Goal: Transaction & Acquisition: Obtain resource

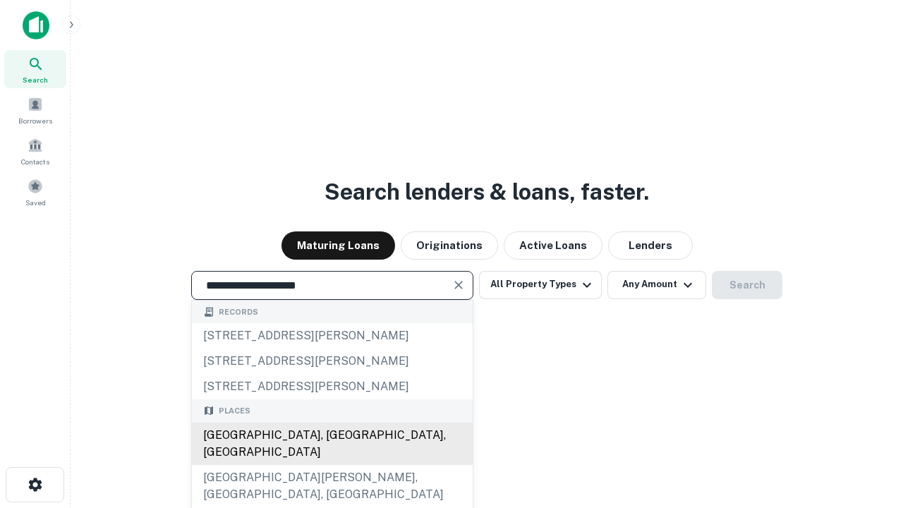
click at [331, 465] on div "Santa Monica, CA, USA" at bounding box center [332, 443] width 281 height 42
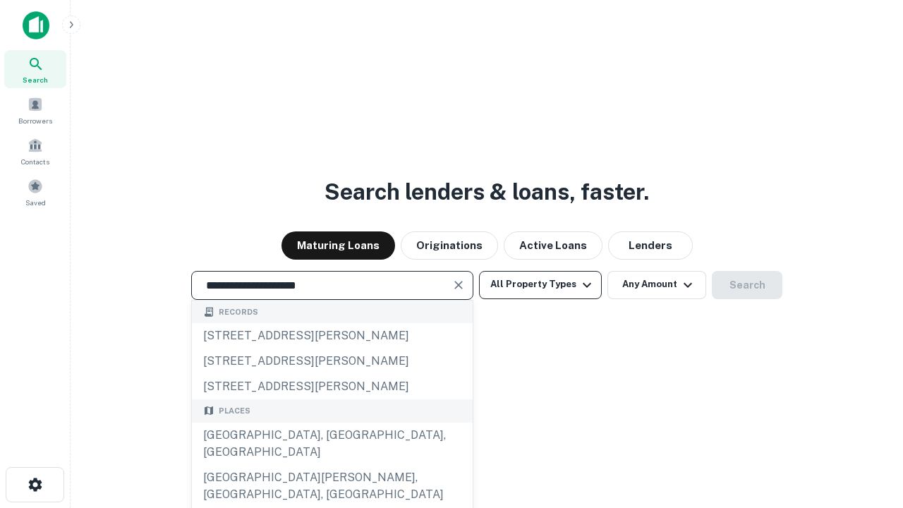
type input "**********"
click at [540, 284] on button "All Property Types" at bounding box center [540, 285] width 123 height 28
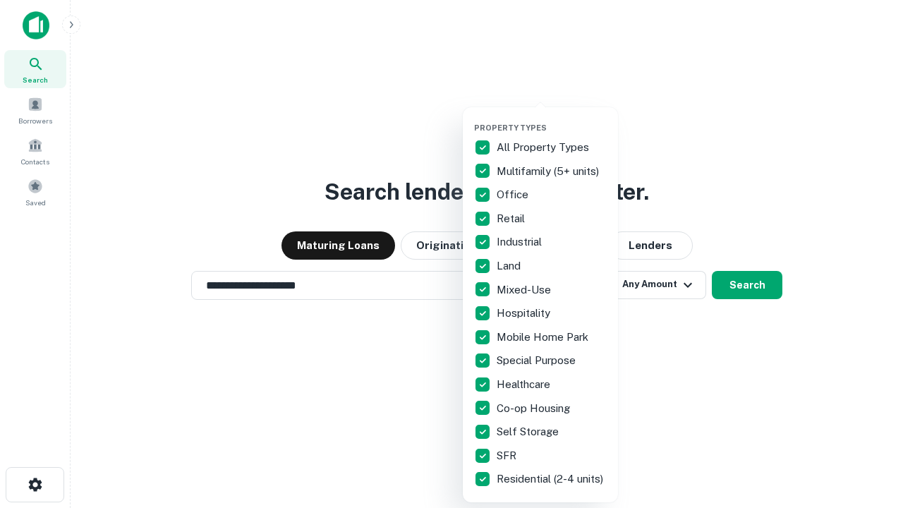
click at [551, 118] on button "button" at bounding box center [551, 118] width 155 height 1
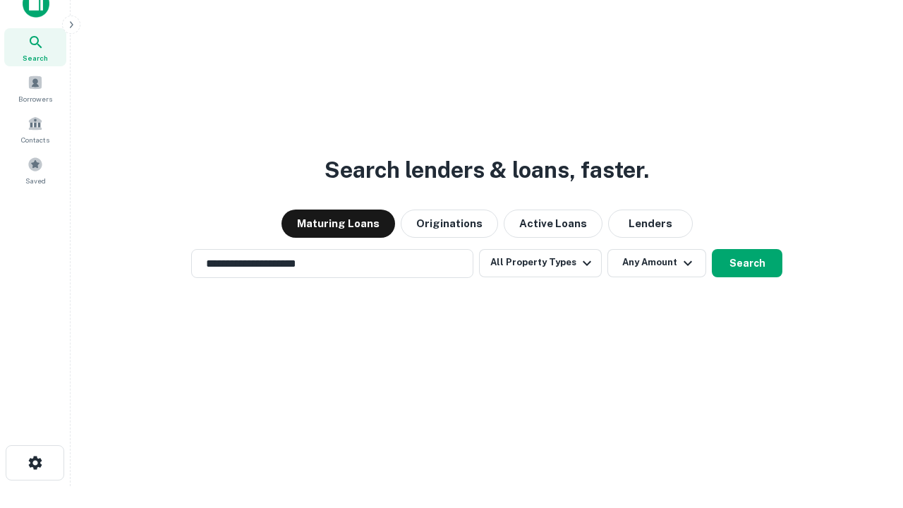
scroll to position [8, 170]
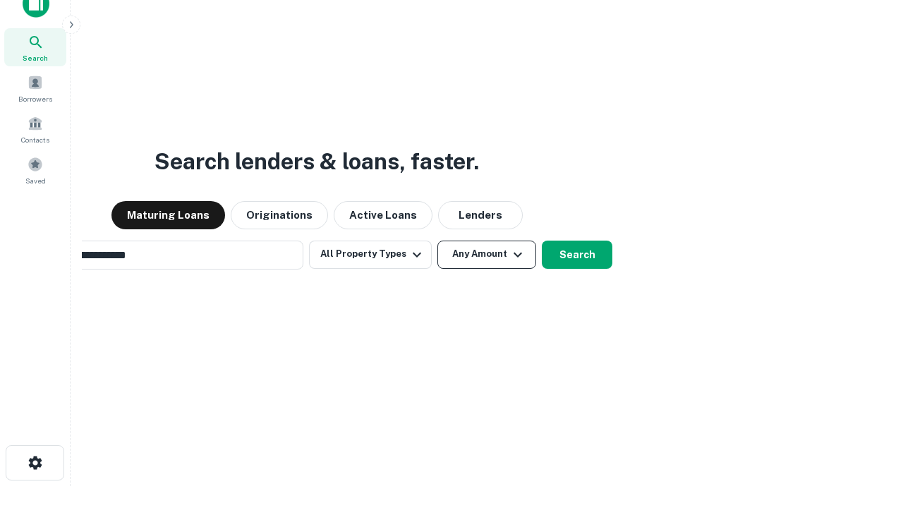
click at [437, 240] on button "Any Amount" at bounding box center [486, 254] width 99 height 28
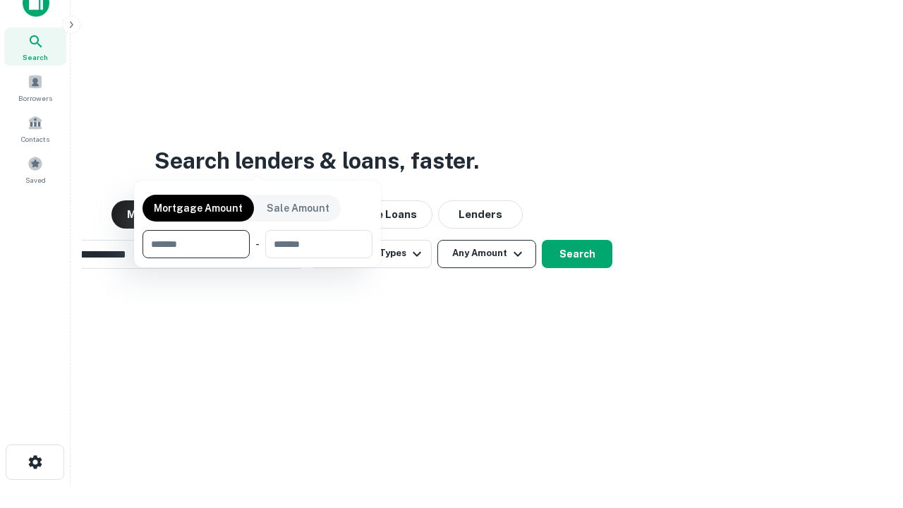
scroll to position [102, 399]
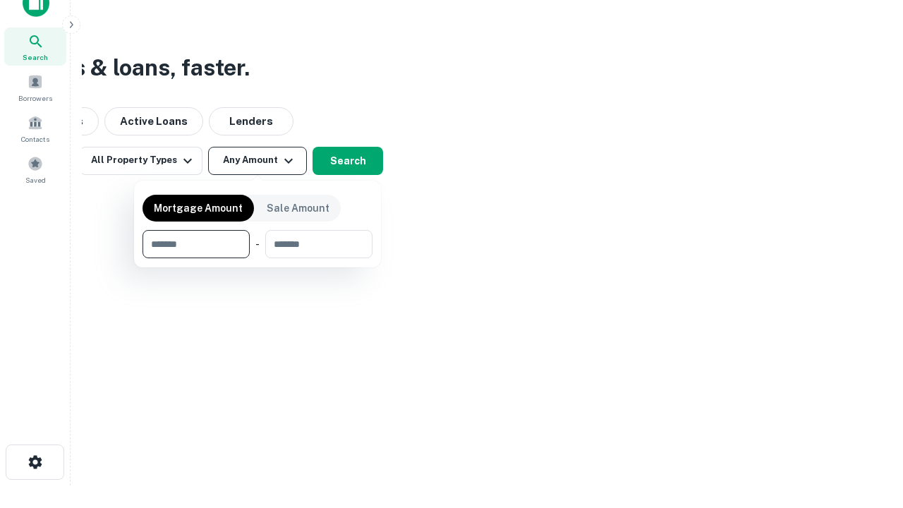
type input "*******"
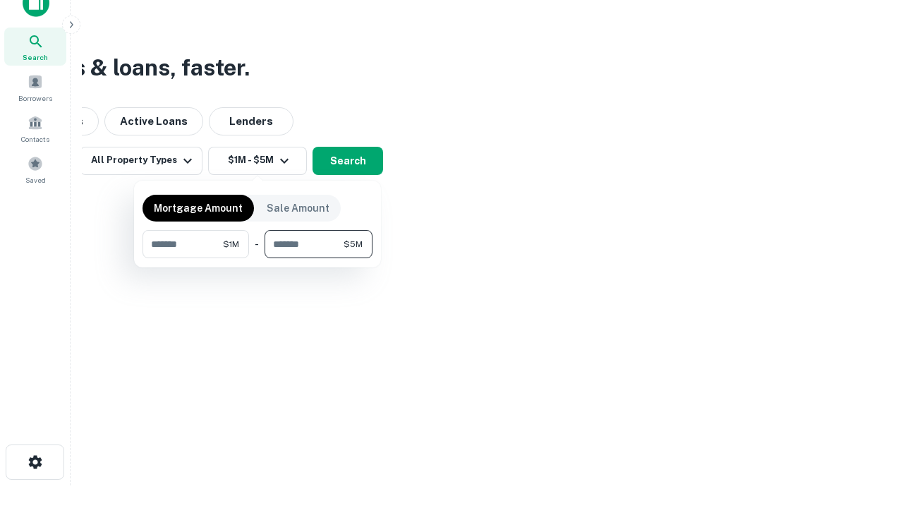
type input "*******"
click at [257, 258] on button "button" at bounding box center [257, 258] width 230 height 1
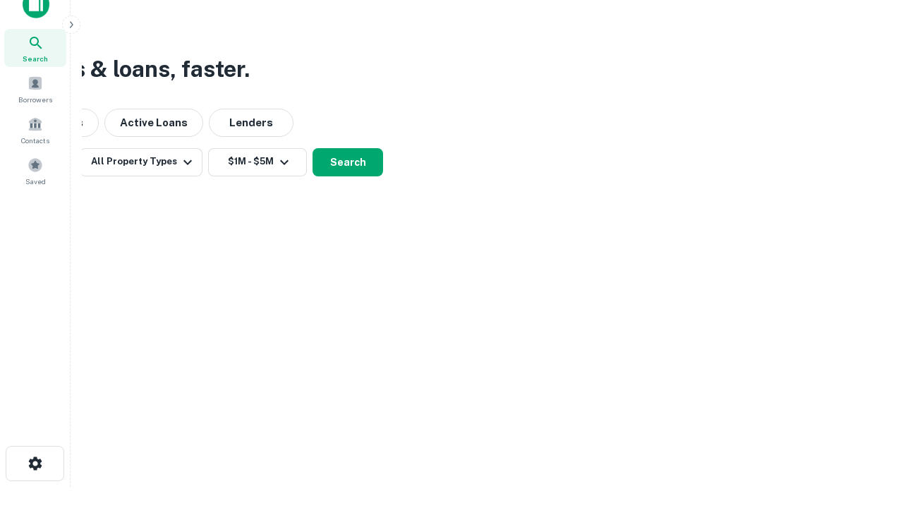
scroll to position [8, 260]
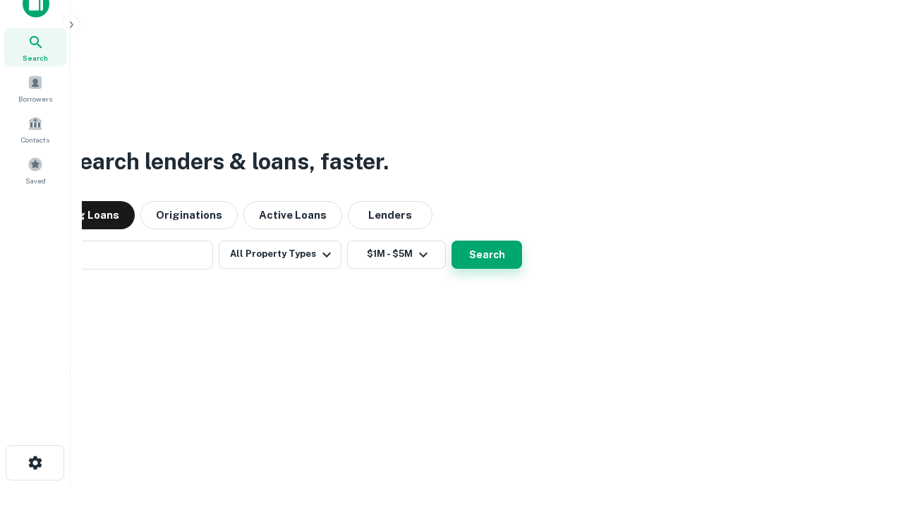
click at [451, 240] on button "Search" at bounding box center [486, 254] width 71 height 28
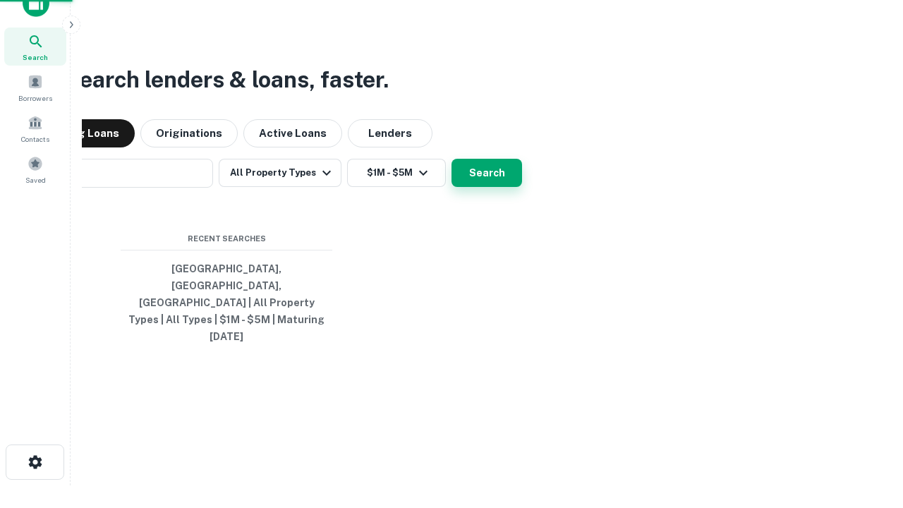
scroll to position [37, 399]
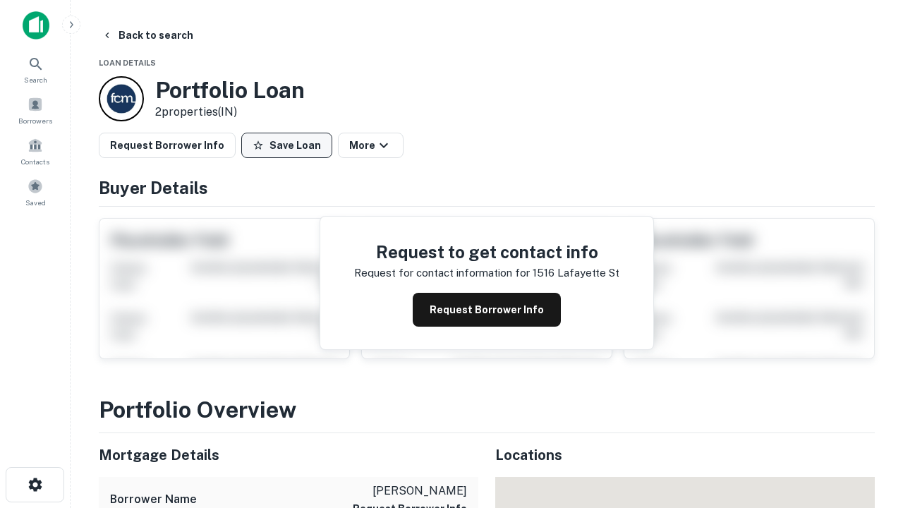
click at [286, 145] on button "Save Loan" at bounding box center [286, 145] width 91 height 25
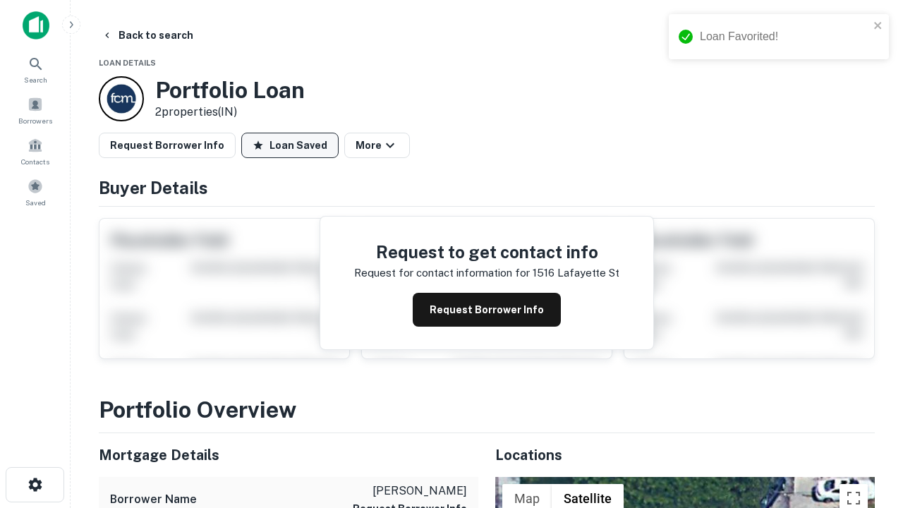
click at [290, 145] on button "Loan Saved" at bounding box center [289, 145] width 97 height 25
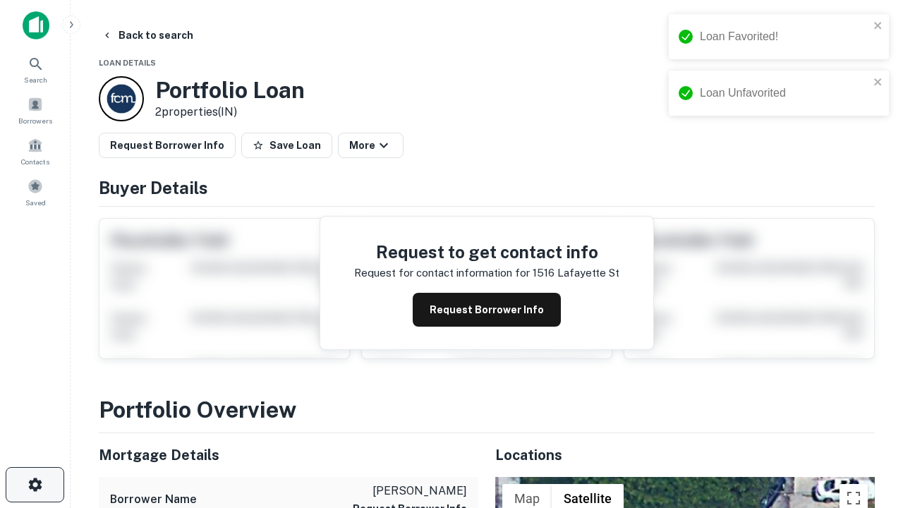
click at [35, 484] on icon "button" at bounding box center [35, 484] width 17 height 17
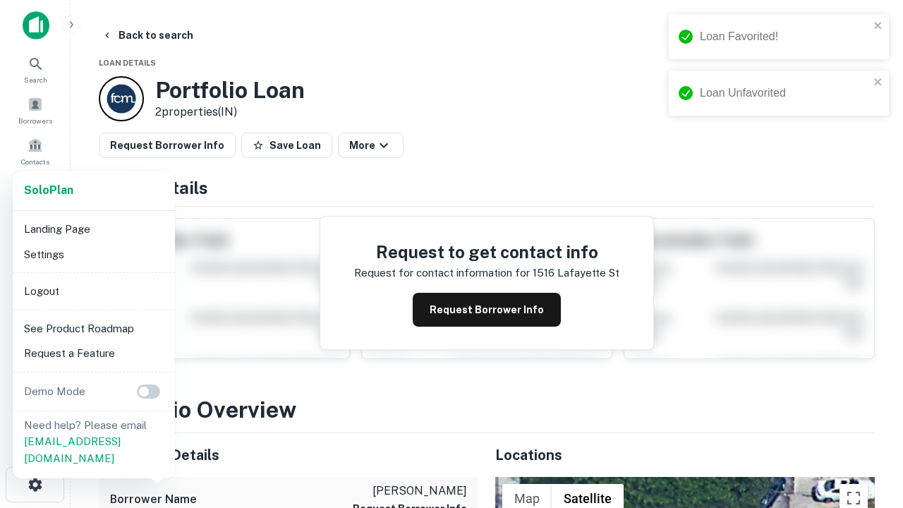
click at [93, 291] on li "Logout" at bounding box center [93, 291] width 151 height 25
